Goal: Task Accomplishment & Management: Complete application form

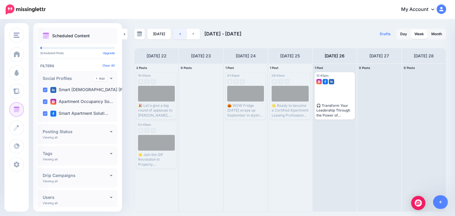
click at [179, 32] on icon at bounding box center [179, 34] width 1 height 4
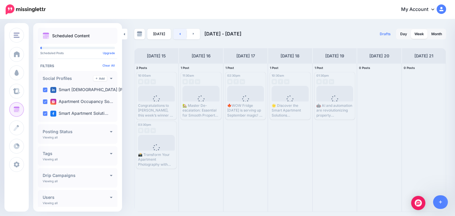
click at [179, 32] on icon at bounding box center [179, 34] width 1 height 4
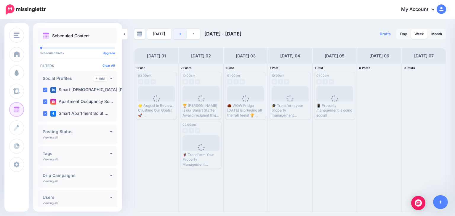
click at [179, 32] on icon at bounding box center [179, 34] width 1 height 4
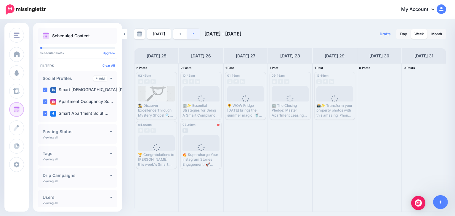
click at [190, 34] on link at bounding box center [193, 34] width 13 height 11
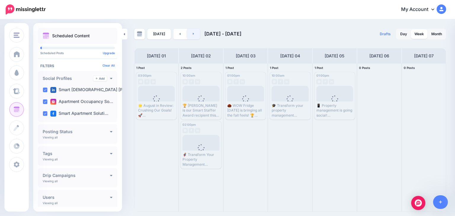
click at [190, 34] on link at bounding box center [193, 34] width 13 height 11
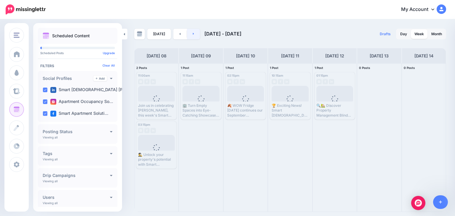
click at [190, 34] on link at bounding box center [193, 34] width 13 height 11
click at [194, 31] on link at bounding box center [193, 34] width 13 height 11
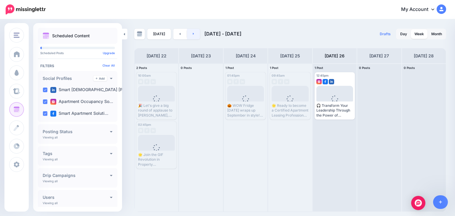
click at [191, 31] on link at bounding box center [193, 34] width 13 height 11
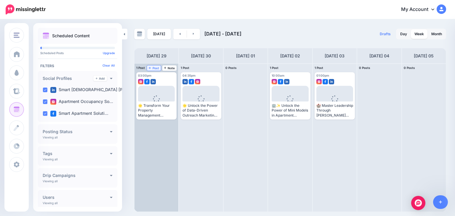
click at [153, 67] on span "Post" at bounding box center [154, 68] width 10 height 3
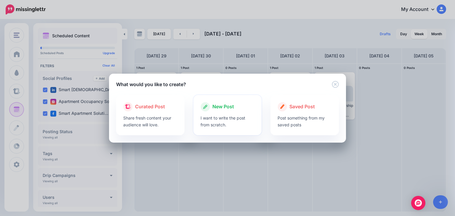
click at [230, 116] on p "I want to write the post from scratch." at bounding box center [228, 122] width 54 height 14
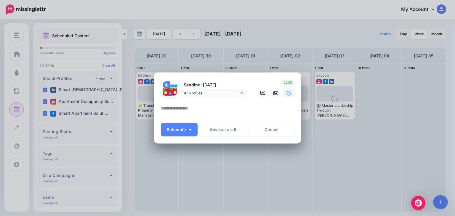
click at [198, 107] on textarea at bounding box center [229, 111] width 136 height 12
click at [273, 93] on link at bounding box center [276, 93] width 12 height 9
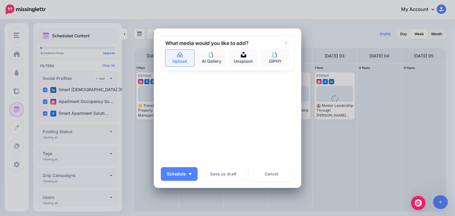
click at [168, 54] on link "Upload" at bounding box center [179, 58] width 29 height 17
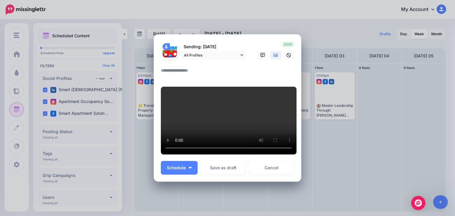
click at [208, 67] on textarea at bounding box center [229, 73] width 136 height 12
click at [167, 67] on textarea at bounding box center [229, 73] width 136 height 12
paste textarea "**********"
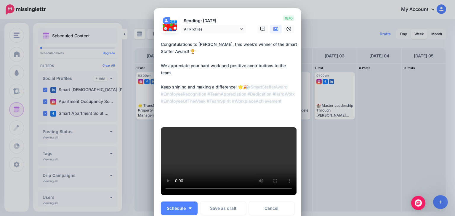
click at [255, 86] on textarea "**********" at bounding box center [229, 80] width 136 height 78
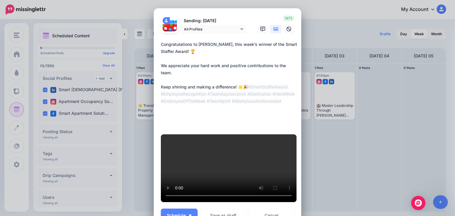
type textarea "**********"
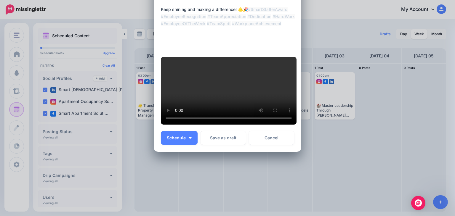
scroll to position [94, 0]
click at [172, 140] on span "Schedule" at bounding box center [176, 138] width 19 height 4
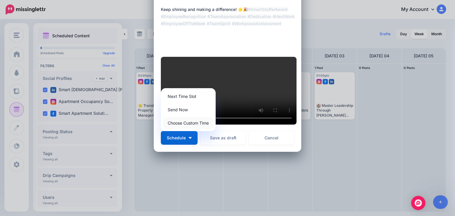
click at [180, 129] on link "Choose Custom Time" at bounding box center [188, 123] width 50 height 12
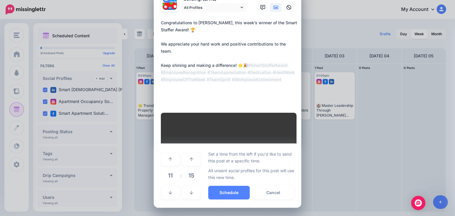
scroll to position [89, 0]
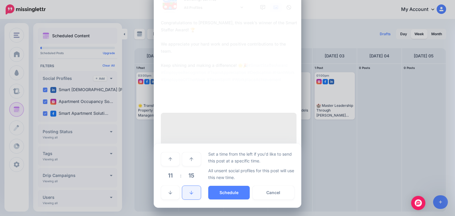
click at [188, 190] on link at bounding box center [191, 193] width 18 height 14
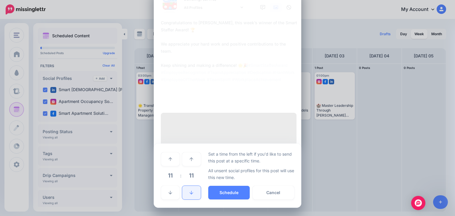
click at [188, 190] on link at bounding box center [191, 193] width 18 height 14
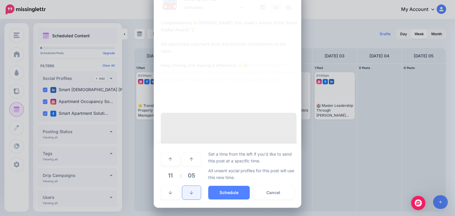
click at [188, 190] on link at bounding box center [191, 193] width 18 height 14
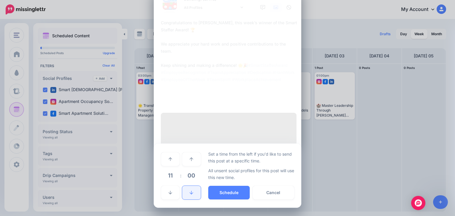
click at [188, 190] on link at bounding box center [191, 193] width 18 height 14
click at [186, 164] on link at bounding box center [191, 160] width 18 height 14
click at [171, 192] on link at bounding box center [170, 193] width 18 height 14
click at [225, 192] on button "Schedule" at bounding box center [229, 193] width 42 height 14
